Goal: Navigation & Orientation: Find specific page/section

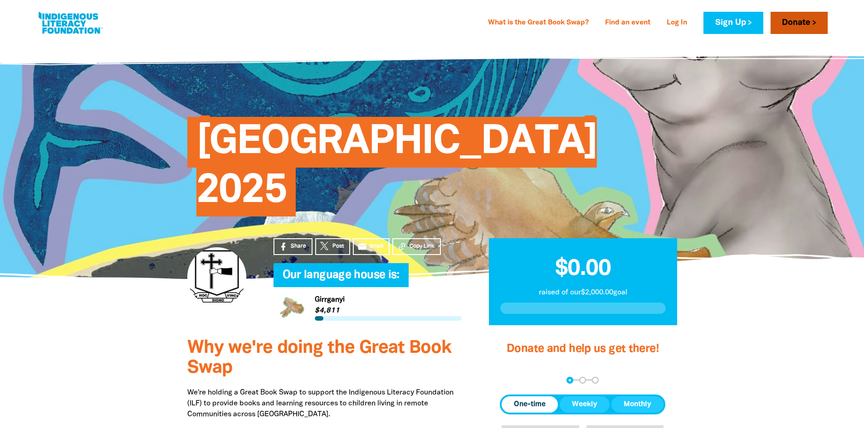
click at [784, 21] on link "Donate" at bounding box center [798, 23] width 57 height 22
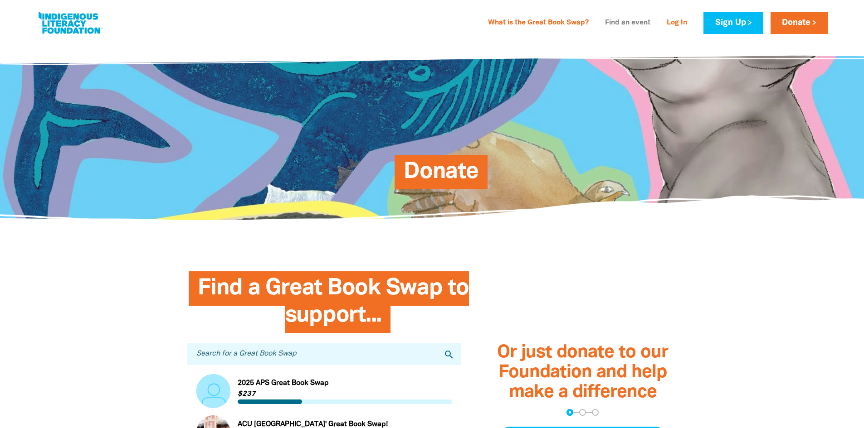
click at [632, 25] on link "Find an event" at bounding box center [627, 23] width 56 height 15
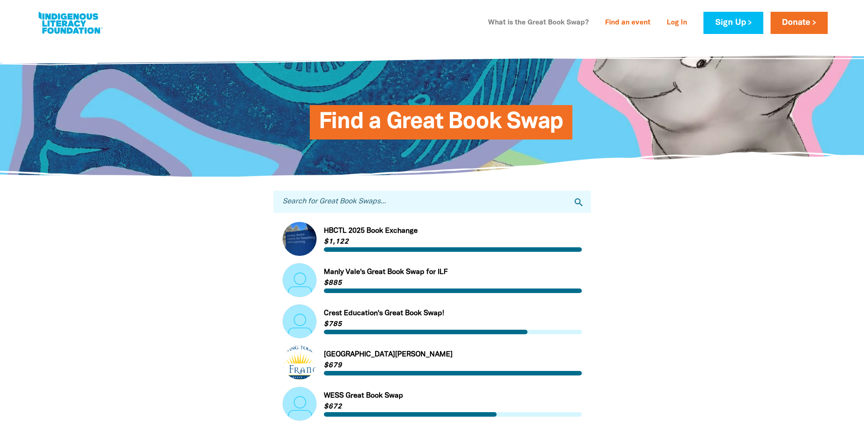
click at [509, 21] on link "What is the Great Book Swap?" at bounding box center [538, 23] width 112 height 15
